Goal: Task Accomplishment & Management: Manage account settings

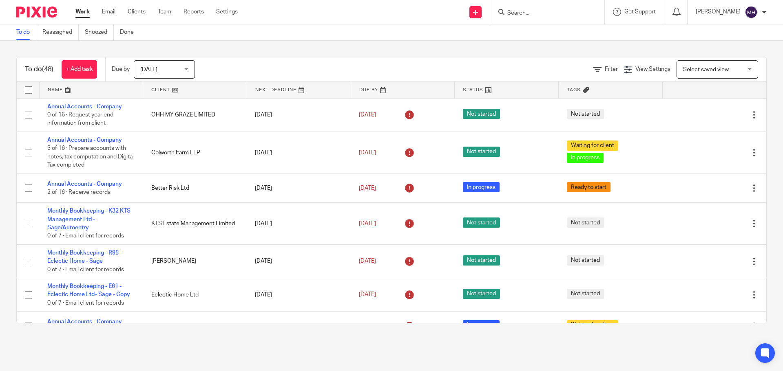
click at [529, 13] on input "Search" at bounding box center [542, 13] width 73 height 7
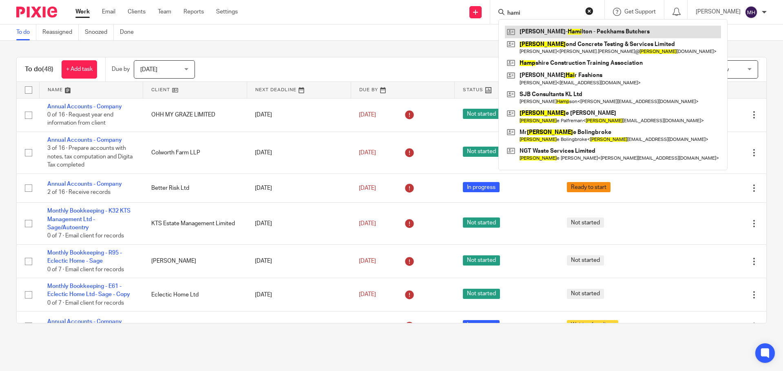
type input "hami"
click at [540, 37] on link at bounding box center [613, 32] width 216 height 12
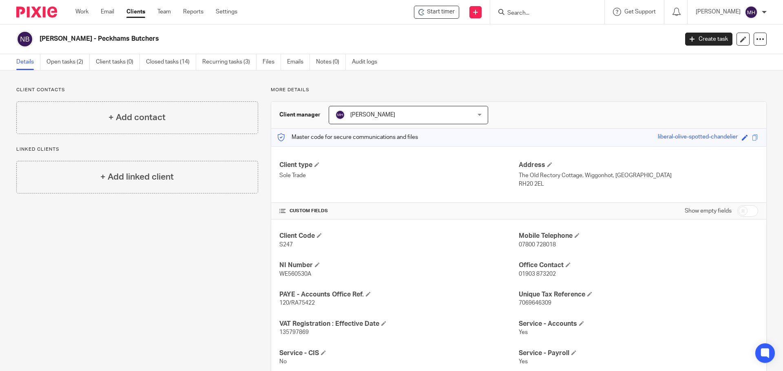
drag, startPoint x: 175, startPoint y: 280, endPoint x: 177, endPoint y: 239, distance: 40.8
click at [177, 270] on div "Client contacts + Add contact Linked clients + Add linked client" at bounding box center [131, 281] width 254 height 389
click at [67, 63] on link "Open tasks (2)" at bounding box center [67, 62] width 43 height 16
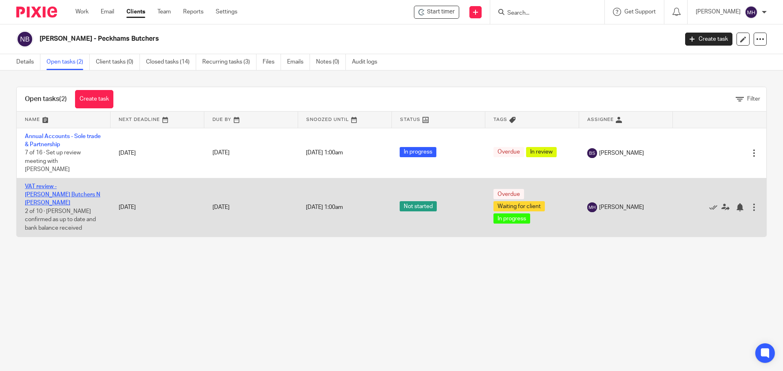
click at [62, 187] on link "VAT review - [PERSON_NAME] Butchers N [PERSON_NAME]" at bounding box center [62, 195] width 75 height 22
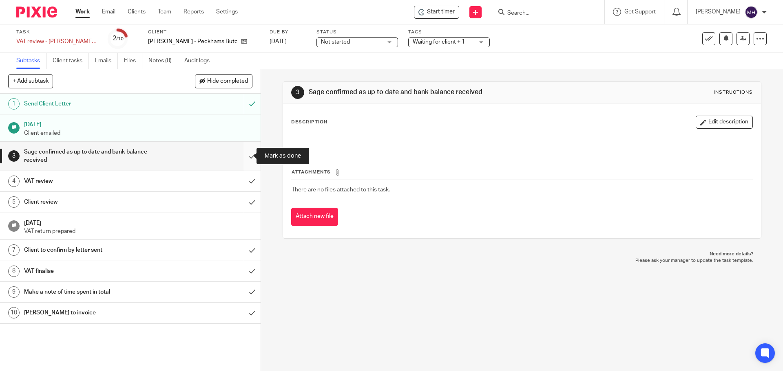
click at [246, 156] on input "submit" at bounding box center [130, 156] width 261 height 29
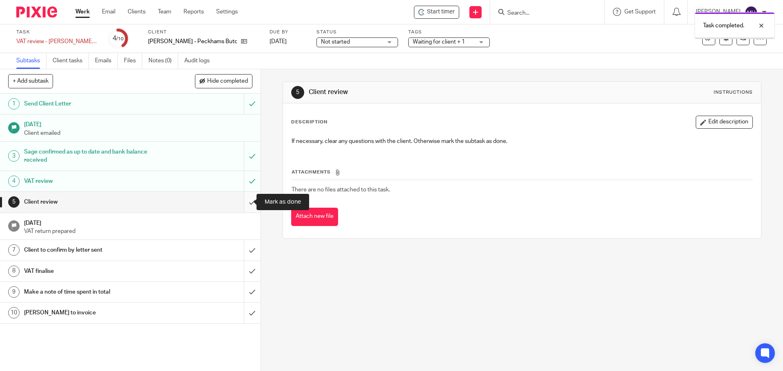
click at [241, 200] on input "submit" at bounding box center [130, 202] width 261 height 20
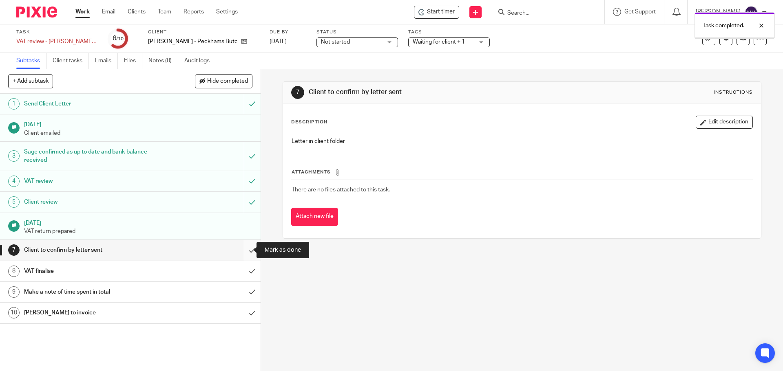
click at [245, 250] on input "submit" at bounding box center [130, 250] width 261 height 20
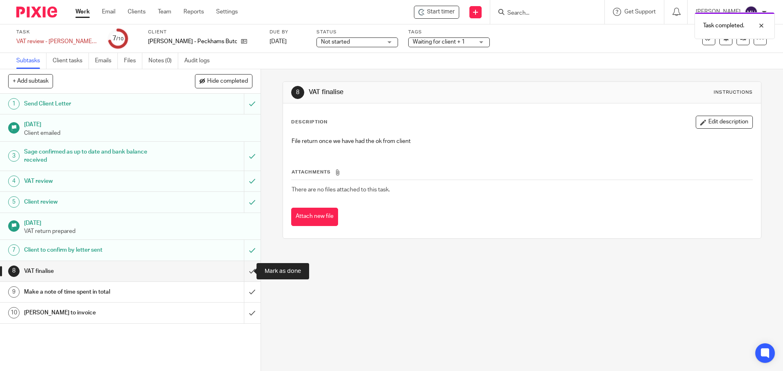
click at [243, 270] on input "submit" at bounding box center [130, 271] width 261 height 20
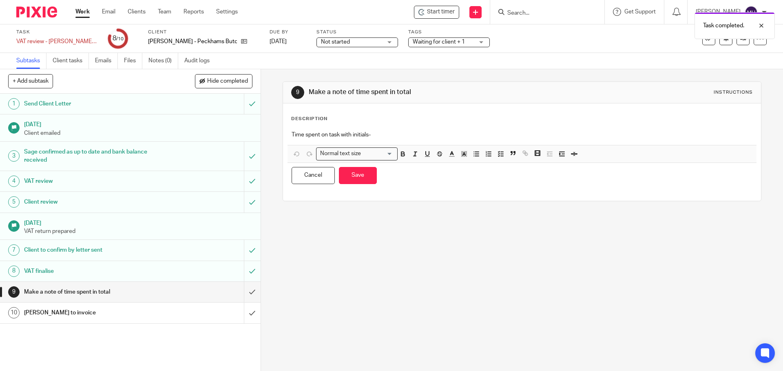
click at [384, 133] on p "Time spent on task with initials-" at bounding box center [522, 135] width 460 height 8
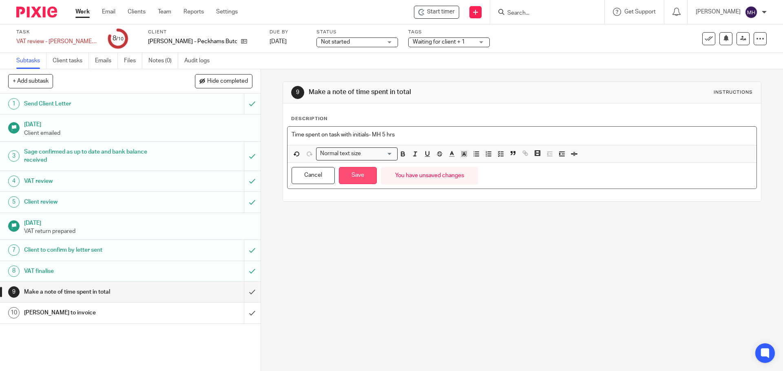
click at [358, 177] on button "Save" at bounding box center [358, 176] width 38 height 18
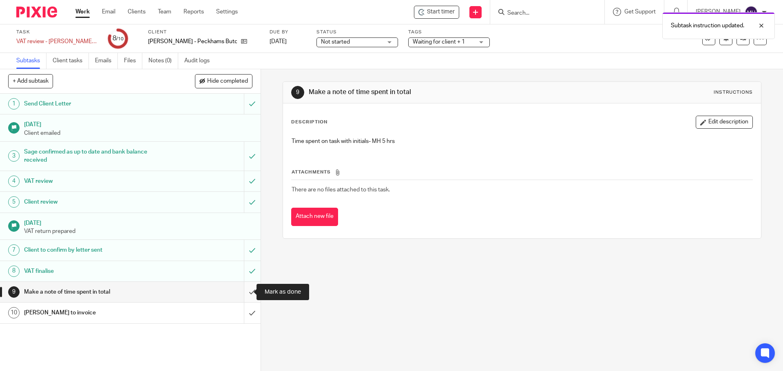
click at [243, 294] on input "submit" at bounding box center [130, 292] width 261 height 20
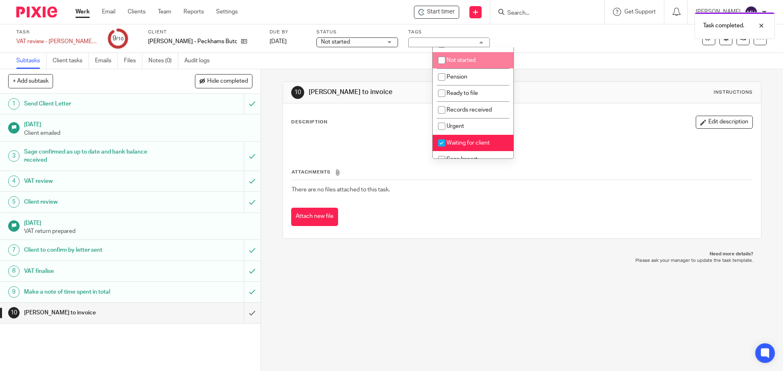
scroll to position [82, 0]
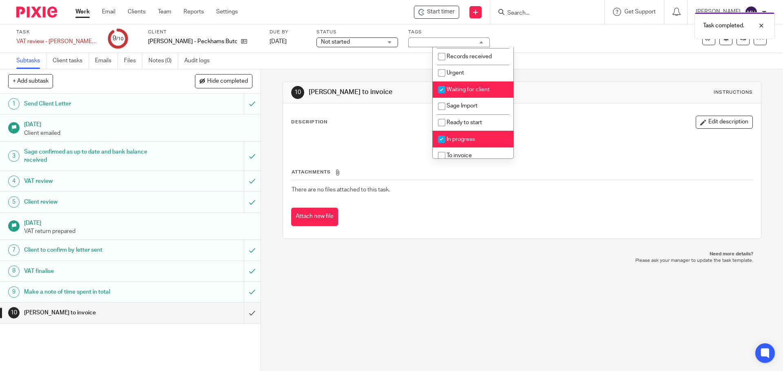
click at [491, 91] on li "Waiting for client" at bounding box center [473, 90] width 81 height 17
checkbox input "false"
click at [488, 140] on li "In progress" at bounding box center [473, 139] width 81 height 17
checkbox input "false"
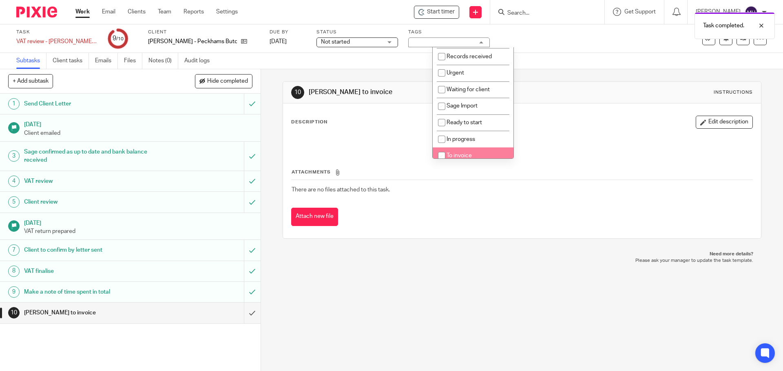
click at [488, 152] on li "To invoice" at bounding box center [473, 156] width 81 height 17
checkbox input "true"
drag, startPoint x: 362, startPoint y: 73, endPoint x: 340, endPoint y: 73, distance: 22.4
click at [360, 73] on div "10 Brian Surridge to invoice Instructions Description Edit description Attachme…" at bounding box center [522, 160] width 478 height 182
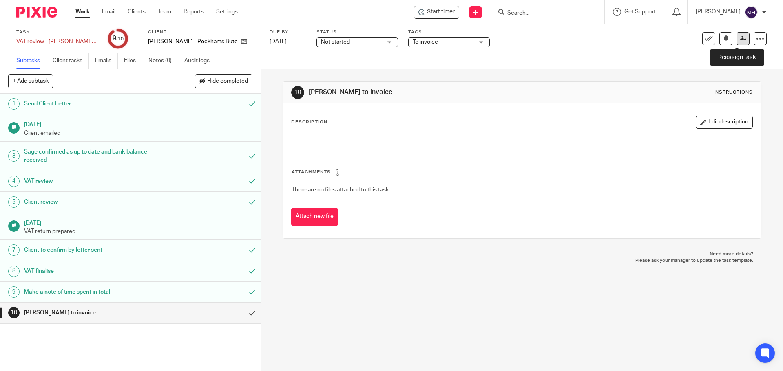
click at [736, 43] on link at bounding box center [742, 38] width 13 height 13
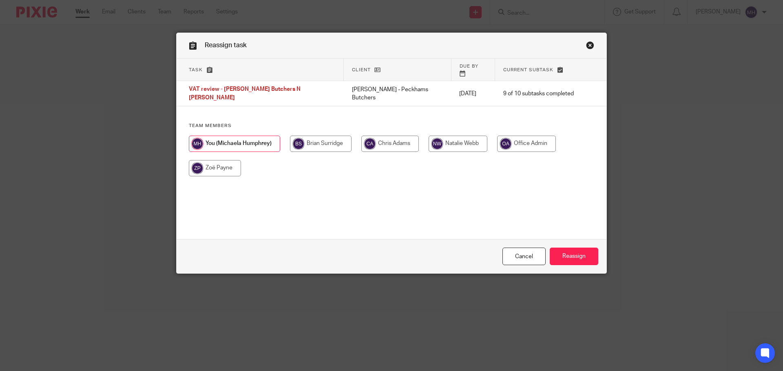
click at [321, 137] on input "radio" at bounding box center [321, 144] width 62 height 16
radio input "true"
click at [579, 258] on input "Reassign" at bounding box center [574, 257] width 49 height 18
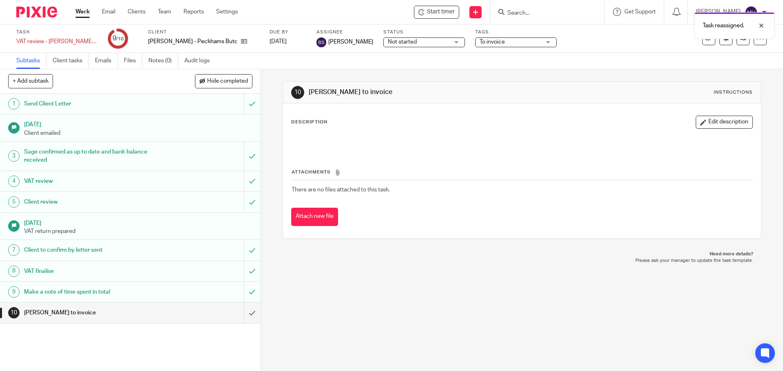
click at [80, 11] on link "Work" at bounding box center [82, 12] width 14 height 8
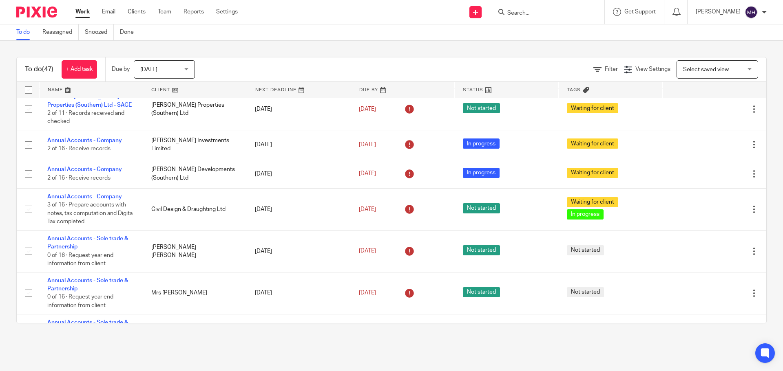
scroll to position [408, 0]
click at [81, 10] on link "Work" at bounding box center [82, 12] width 14 height 8
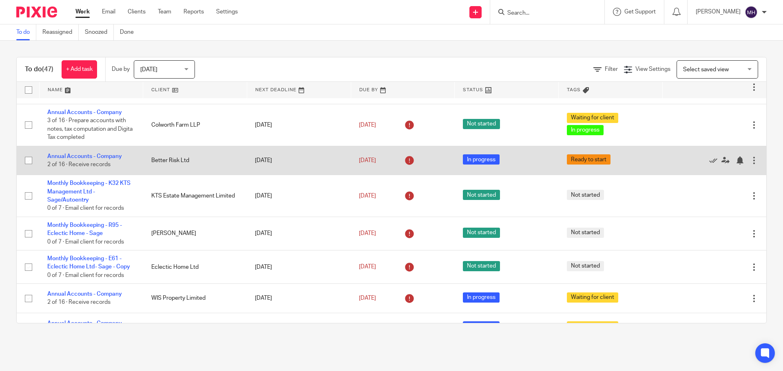
scroll to position [41, 0]
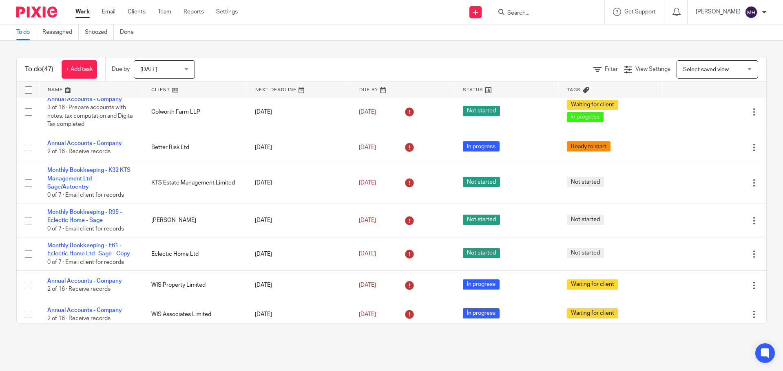
click at [515, 9] on form at bounding box center [549, 12] width 87 height 10
click at [515, 10] on input "Search" at bounding box center [542, 13] width 73 height 7
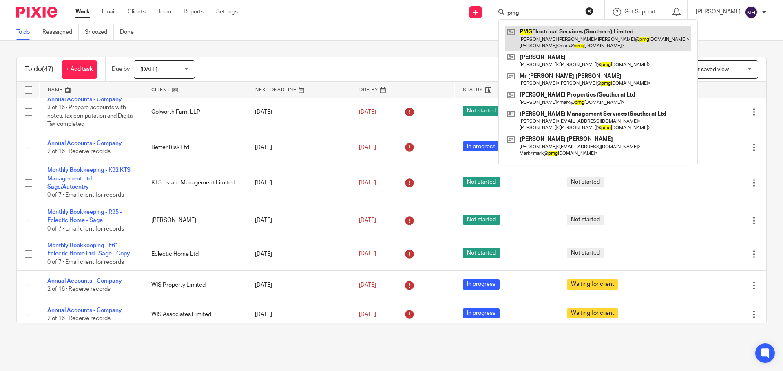
type input "pmg"
click at [536, 40] on link at bounding box center [598, 38] width 186 height 25
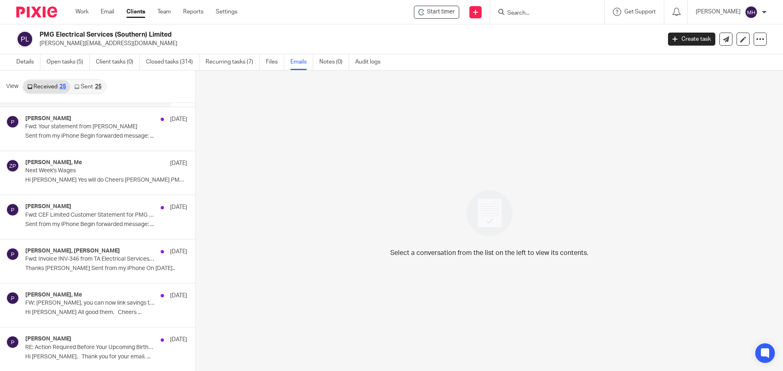
scroll to position [571, 0]
click at [88, 290] on div "Paul, Me 6 Aug FW: Paul, you can now link savings to accounting! Hi Michaela Al…" at bounding box center [85, 305] width 171 height 44
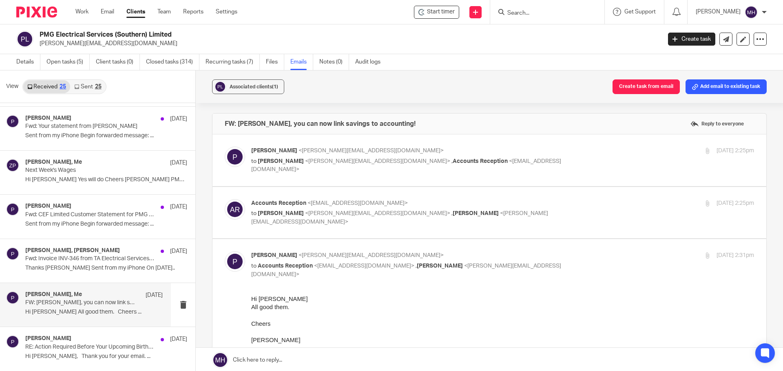
scroll to position [0, 0]
click at [511, 144] on label at bounding box center [489, 161] width 554 height 52
click at [225, 146] on input "checkbox" at bounding box center [224, 146] width 0 height 0
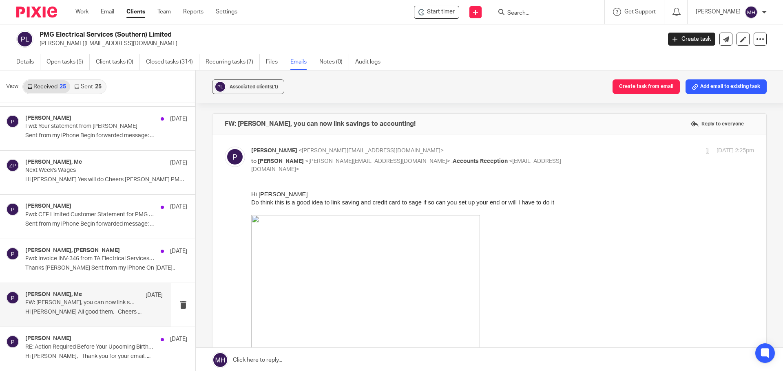
click at [225, 146] on input "checkbox" at bounding box center [224, 146] width 0 height 0
checkbox input "false"
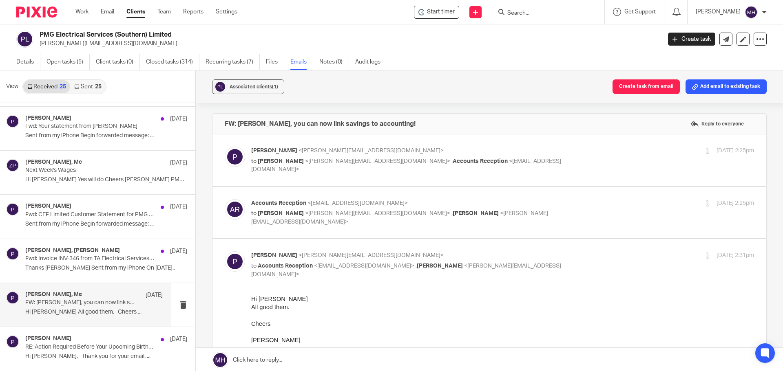
click at [544, 199] on label at bounding box center [489, 213] width 554 height 52
click at [225, 199] on input "checkbox" at bounding box center [224, 199] width 0 height 0
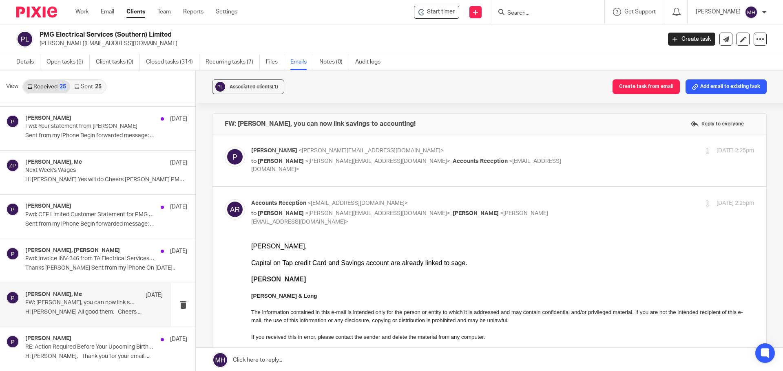
click at [541, 201] on p "Accounts Reception <accounts@boldenandlong.co.uk>" at bounding box center [418, 203] width 335 height 9
checkbox input "false"
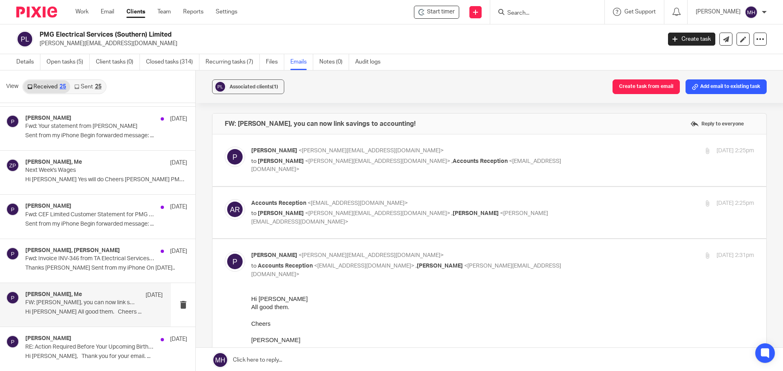
click at [539, 261] on div "Paul <paul@pmgelectrical.co.uk> to Accounts Reception <accounts@boldenandlong.c…" at bounding box center [418, 265] width 335 height 27
checkbox input "false"
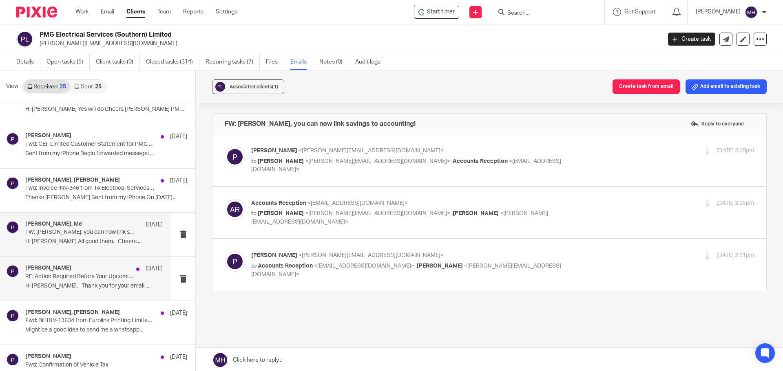
scroll to position [652, 0]
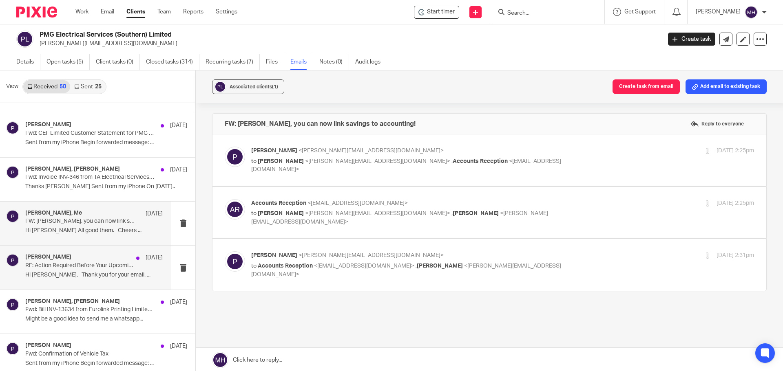
click at [46, 281] on div "Gurt Rai, Paul 6 Aug RE: Action Required Before Your Upcoming Birthday - Paul G…" at bounding box center [93, 267] width 137 height 27
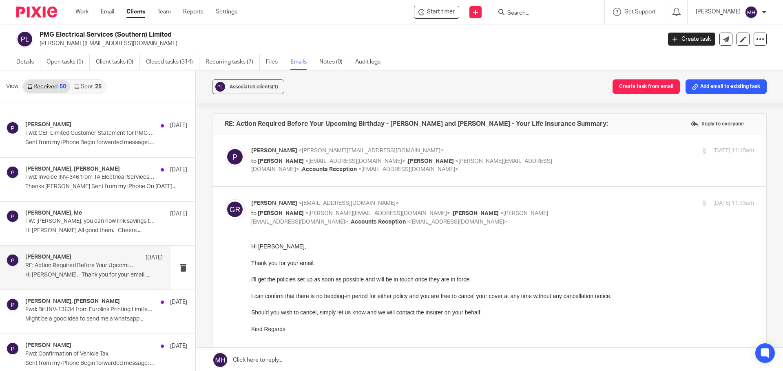
scroll to position [0, 0]
click at [574, 147] on p "Paul <paul@pmgelectrical.co.uk>" at bounding box center [418, 151] width 335 height 9
checkbox input "true"
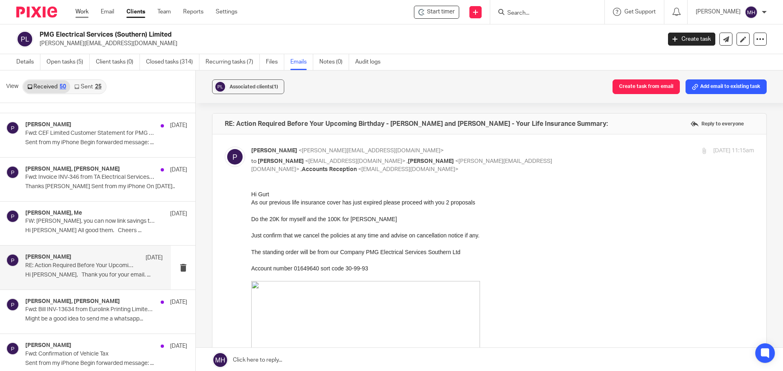
click at [85, 9] on link "Work" at bounding box center [81, 12] width 13 height 8
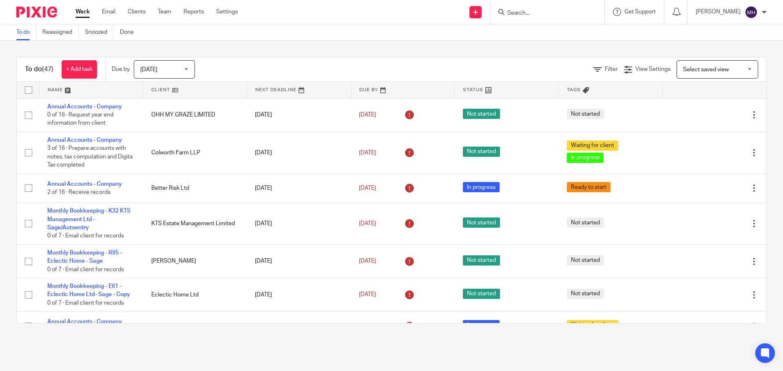
click at [402, 47] on div "To do (47) + Add task Due by [DATE] [DATE] [DATE] [DATE] This week Next week Th…" at bounding box center [391, 190] width 783 height 299
click at [299, 46] on div "To do (47) + Add task Due by [DATE] [DATE] [DATE] [DATE] This week Next week Th…" at bounding box center [391, 190] width 783 height 299
click at [387, 47] on div "To do (47) + Add task Due by [DATE] [DATE] [DATE] [DATE] This week Next week Th…" at bounding box center [391, 190] width 783 height 299
click at [78, 13] on link "Work" at bounding box center [82, 12] width 14 height 8
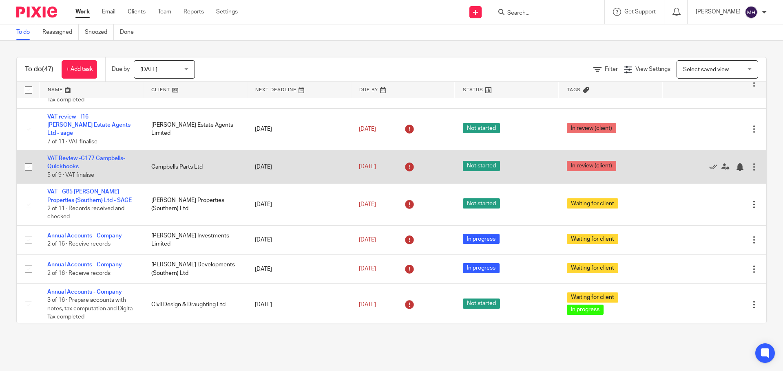
scroll to position [326, 0]
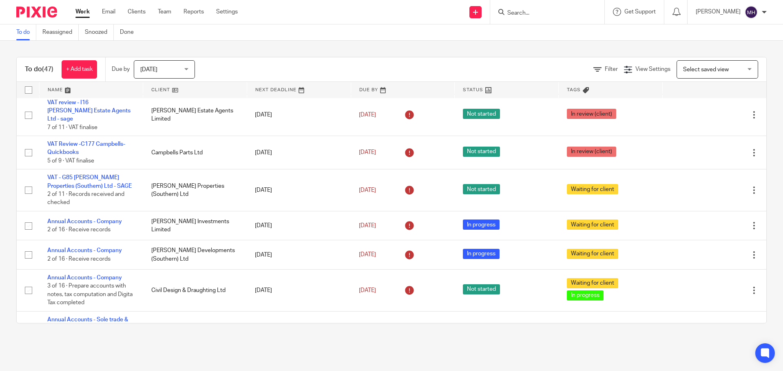
click at [261, 49] on div "To do (47) + Add task Due by [DATE] [DATE] [DATE] [DATE] This week Next week Th…" at bounding box center [391, 190] width 783 height 299
